Goal: Information Seeking & Learning: Learn about a topic

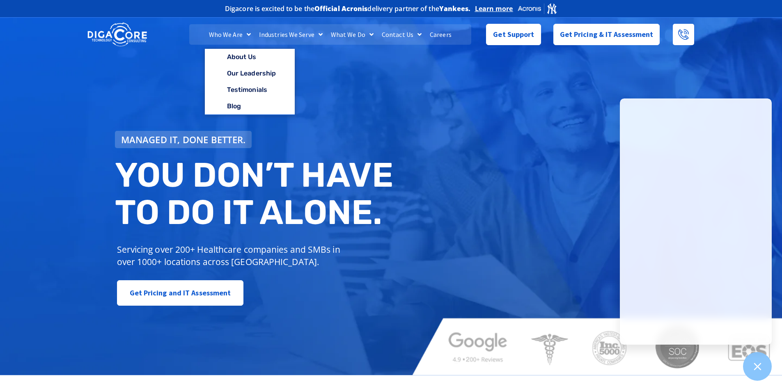
click at [240, 35] on link "Who We Are" at bounding box center [230, 34] width 50 height 21
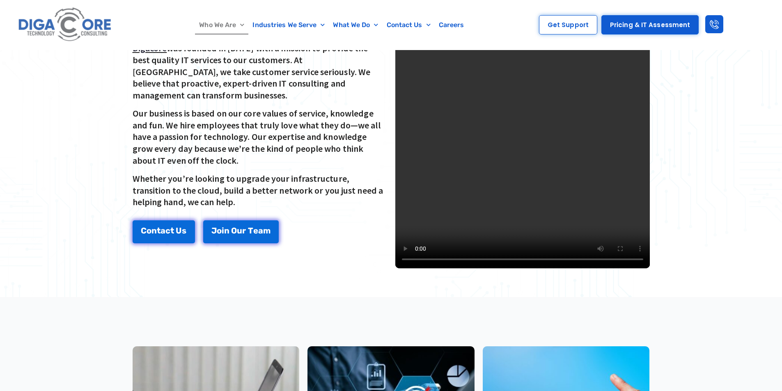
scroll to position [328, 0]
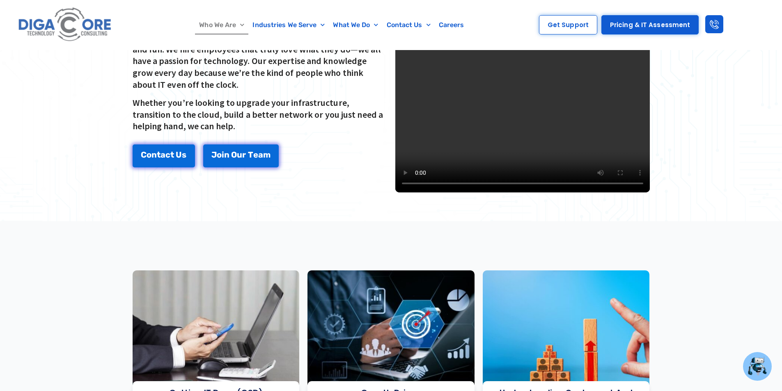
click at [541, 86] on video at bounding box center [522, 65] width 254 height 254
click at [239, 155] on span "u" at bounding box center [240, 159] width 5 height 8
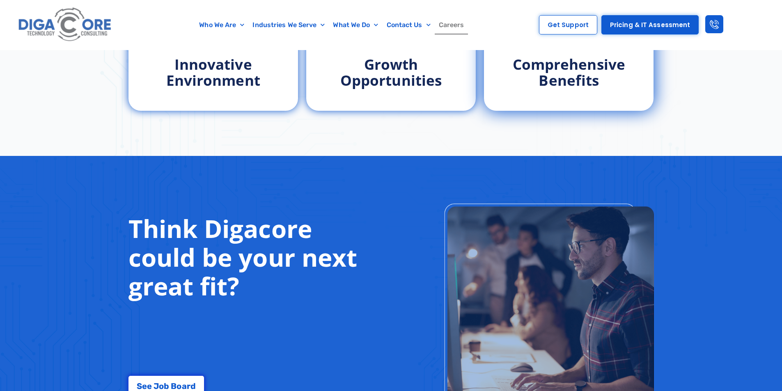
scroll to position [534, 0]
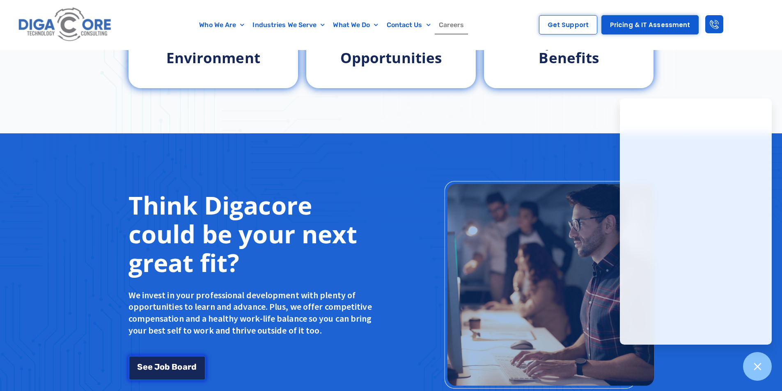
click at [165, 371] on link "S e e J o b B o a r d" at bounding box center [166, 368] width 77 height 25
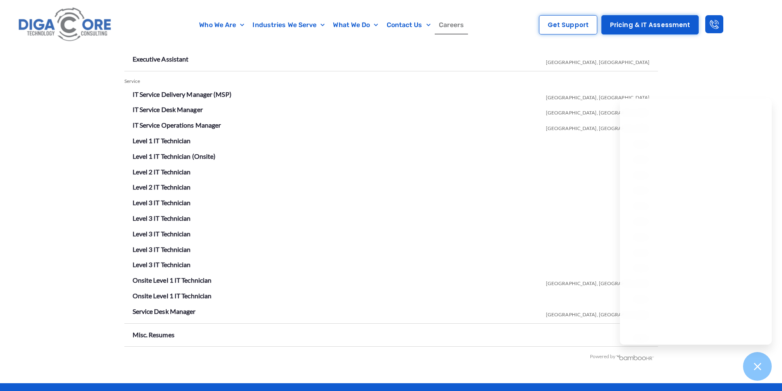
scroll to position [1445, 0]
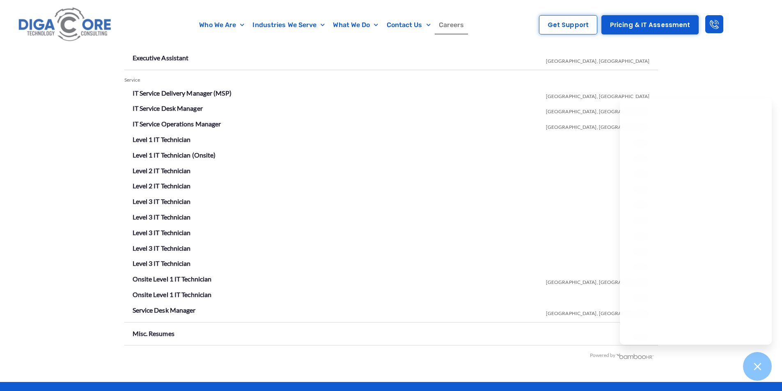
click at [432, 170] on li "Level 2 IT Technician Remote" at bounding box center [391, 171] width 517 height 13
click at [181, 186] on link "Level 2 IT Technician" at bounding box center [162, 186] width 58 height 8
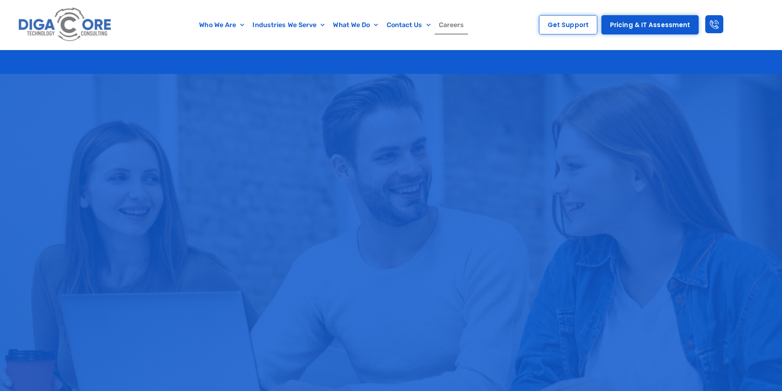
scroll to position [1445, 0]
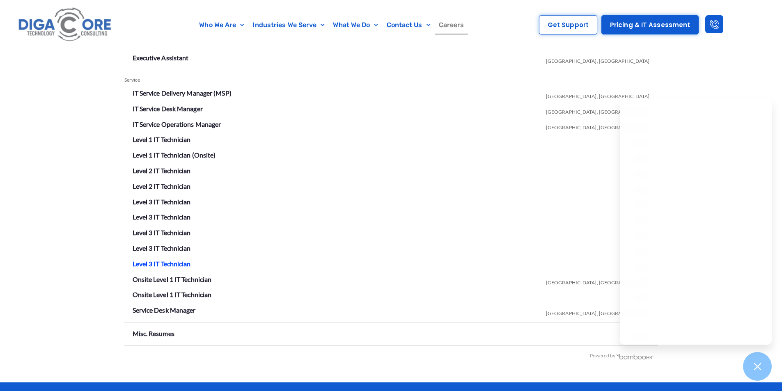
click at [171, 262] on link "Level 3 IT Technician" at bounding box center [162, 264] width 58 height 8
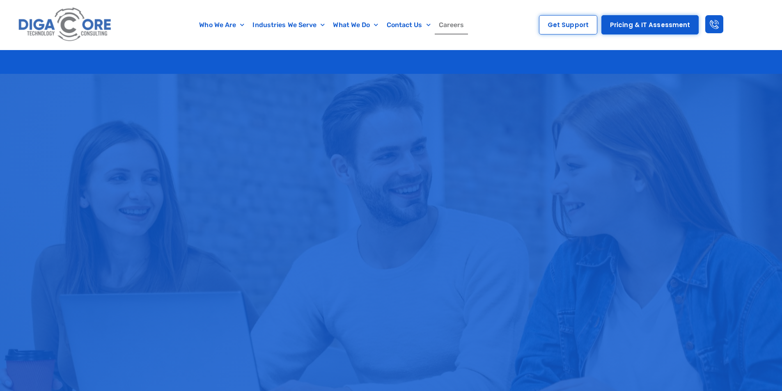
scroll to position [1445, 0]
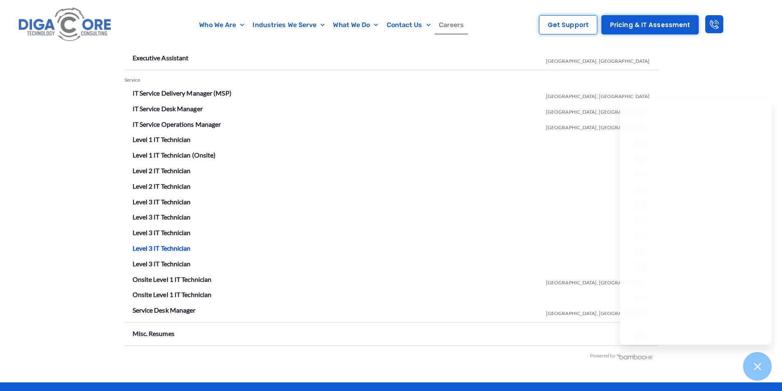
click at [175, 249] on link "Level 3 IT Technician" at bounding box center [162, 248] width 58 height 8
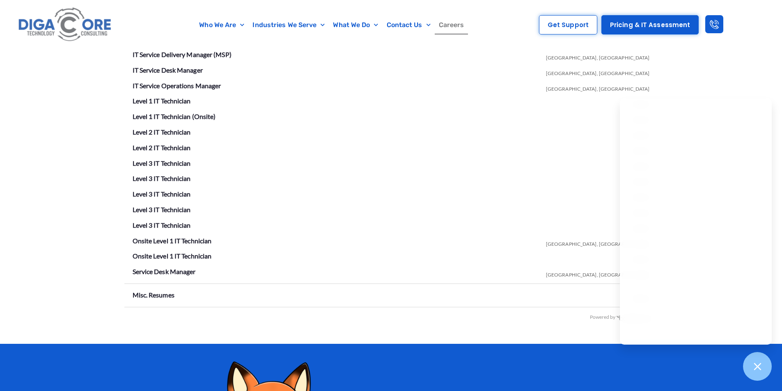
scroll to position [1486, 0]
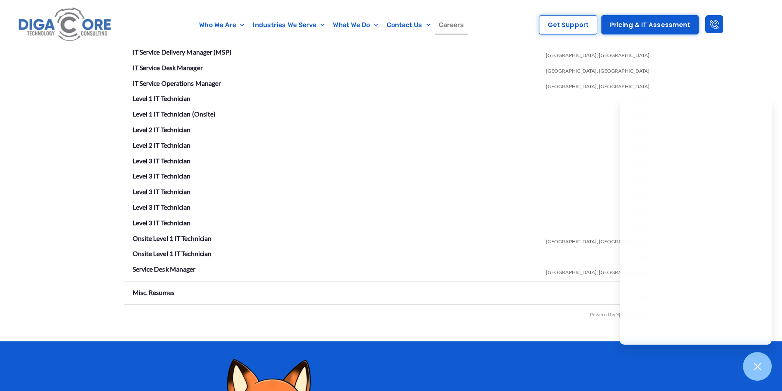
click at [737, 72] on div "Open Positions Operations Executive Assistant Lakewood, NJ Service IT Service D…" at bounding box center [391, 150] width 782 height 382
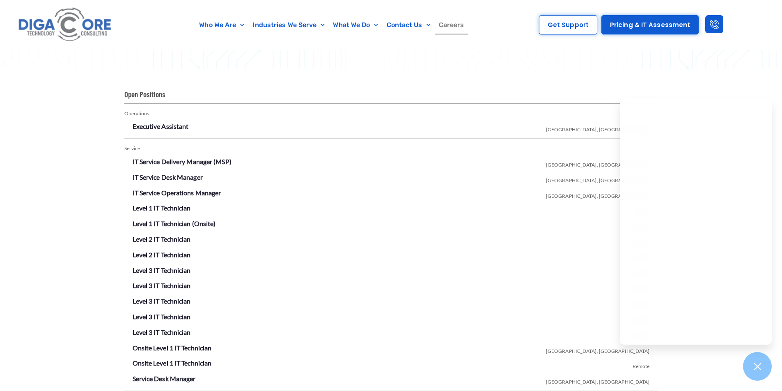
scroll to position [1363, 0]
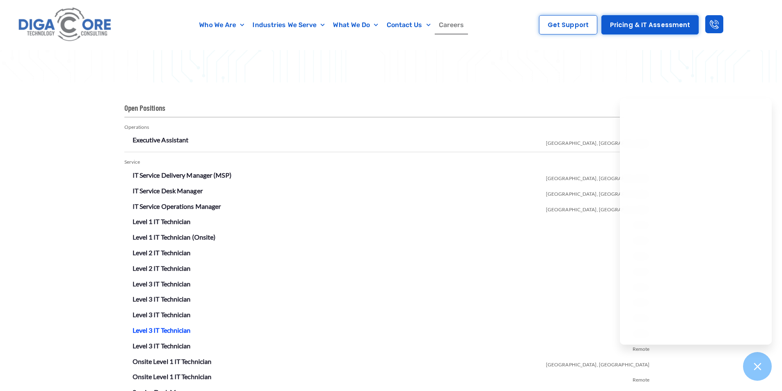
click at [178, 332] on link "Level 3 IT Technician" at bounding box center [162, 330] width 58 height 8
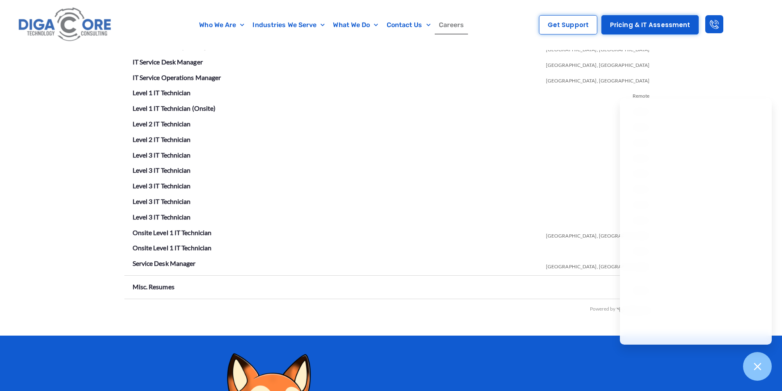
scroll to position [1527, 0]
